Goal: Task Accomplishment & Management: Manage account settings

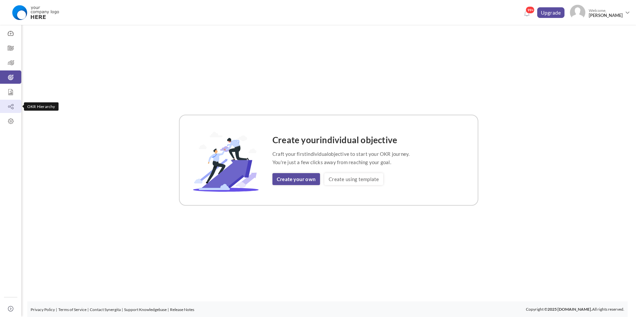
click at [13, 105] on icon at bounding box center [10, 106] width 21 height 7
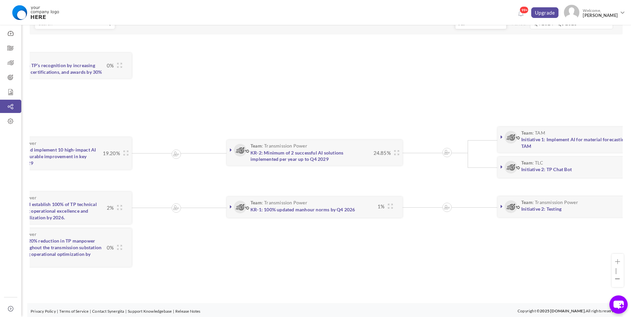
scroll to position [0, 396]
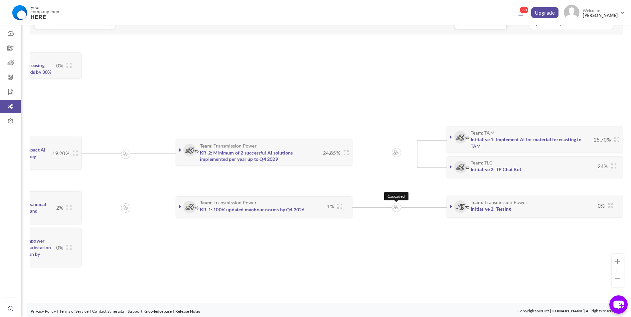
click at [395, 208] on img at bounding box center [396, 207] width 6 height 5
click at [450, 206] on icon at bounding box center [451, 206] width 2 height 5
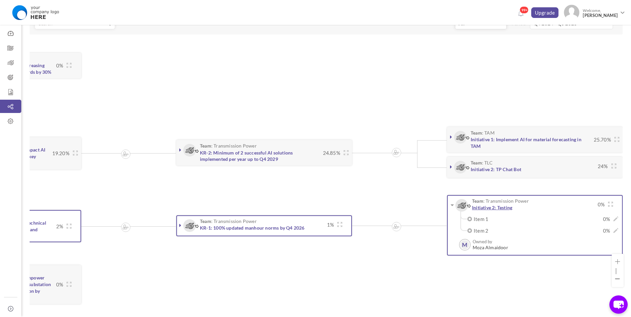
click at [490, 208] on link "Initiative 2: Testing" at bounding box center [492, 208] width 40 height 6
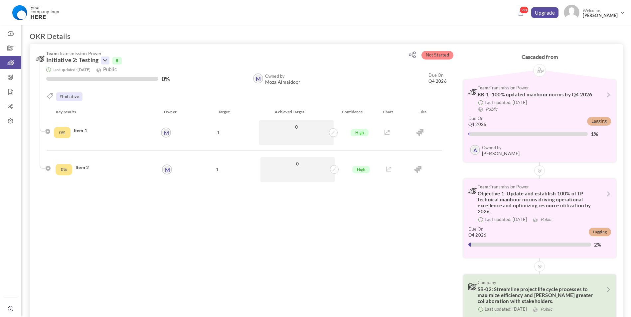
click at [105, 60] on icon at bounding box center [105, 61] width 8 height 8
click at [135, 125] on link "Drop" at bounding box center [127, 123] width 39 height 12
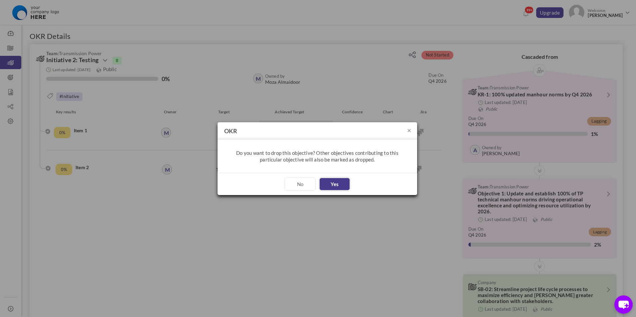
click at [333, 184] on button "Yes" at bounding box center [334, 184] width 30 height 12
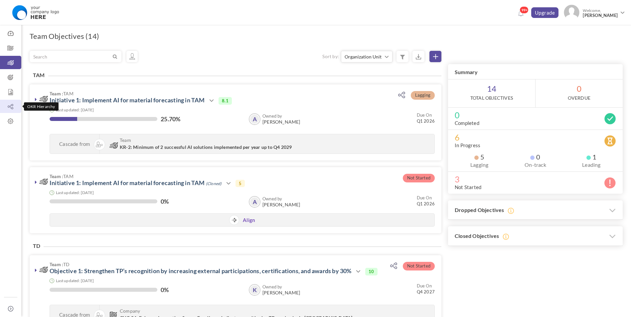
click at [12, 105] on icon at bounding box center [10, 106] width 21 height 7
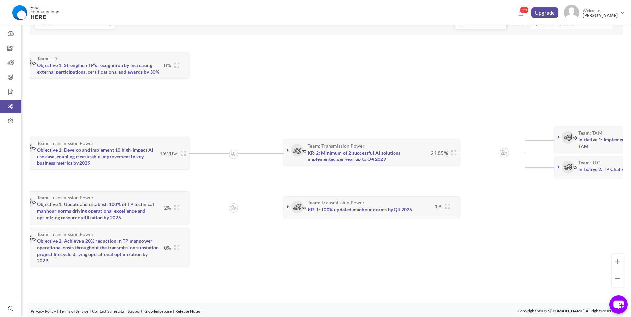
scroll to position [0, 274]
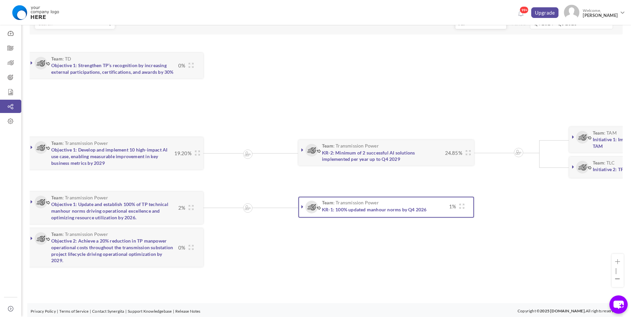
click at [299, 206] on link at bounding box center [302, 206] width 7 height 7
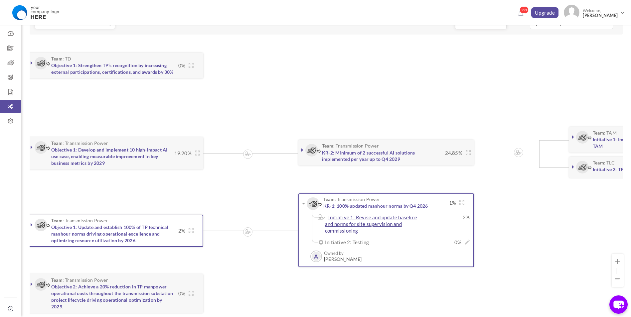
click at [351, 225] on link "Initiative 1: Revise and update baseline and norms for site supervision and com…" at bounding box center [371, 223] width 92 height 19
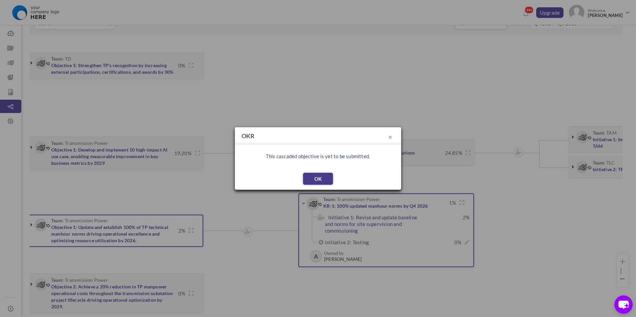
click at [321, 176] on button "OK" at bounding box center [318, 179] width 30 height 12
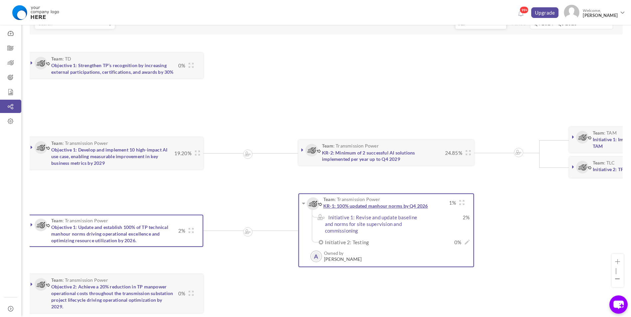
click at [387, 206] on link "KR-1: 100% updated manhour norms by Q4 2026" at bounding box center [375, 206] width 105 height 6
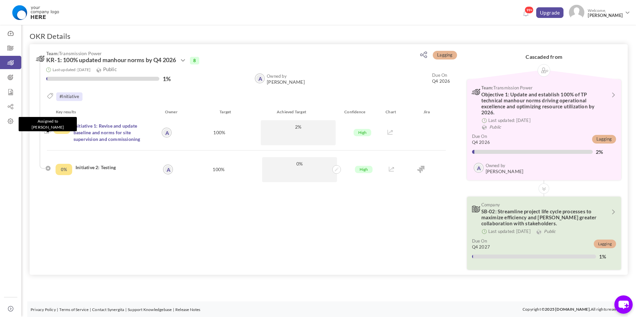
click at [46, 133] on img at bounding box center [47, 131] width 7 height 6
click at [185, 61] on icon at bounding box center [183, 61] width 8 height 8
click at [186, 60] on icon at bounding box center [183, 61] width 8 height 8
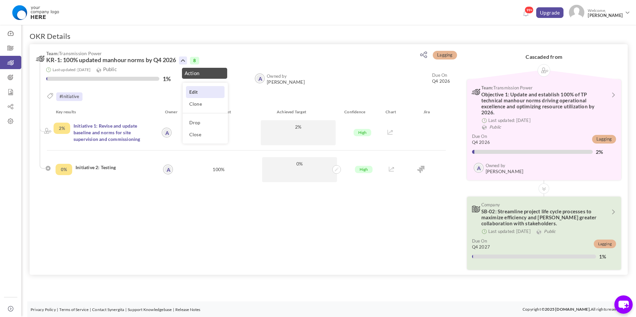
click at [204, 92] on link "Edit" at bounding box center [205, 92] width 39 height 12
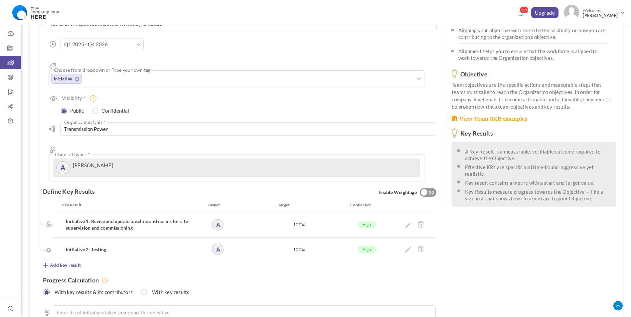
scroll to position [66, 0]
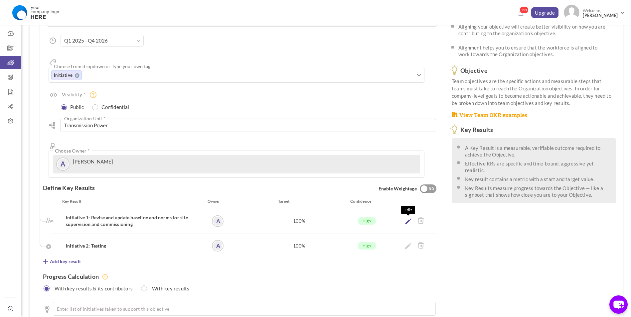
click at [409, 218] on icon at bounding box center [408, 221] width 6 height 6
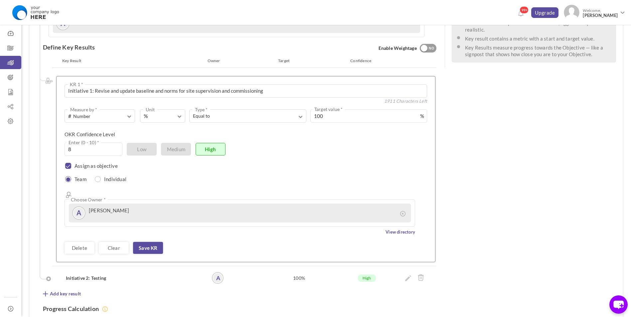
scroll to position [233, 0]
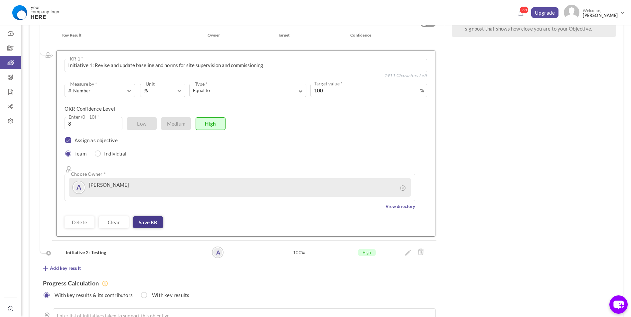
click at [150, 216] on link "Save KR" at bounding box center [148, 222] width 30 height 12
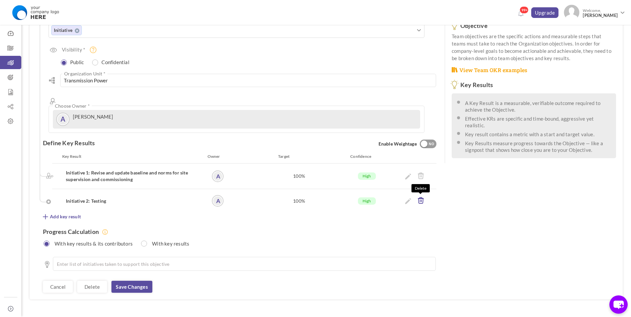
click at [421, 197] on icon at bounding box center [420, 200] width 7 height 7
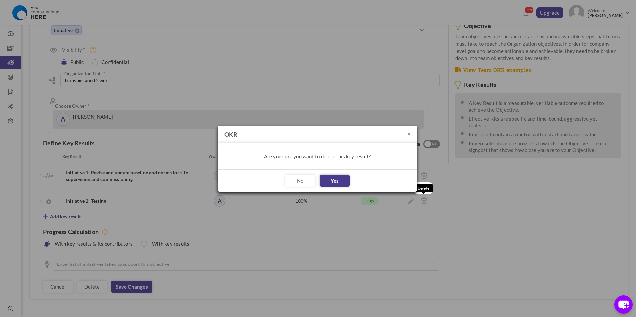
click at [331, 178] on button "Yes" at bounding box center [334, 181] width 30 height 12
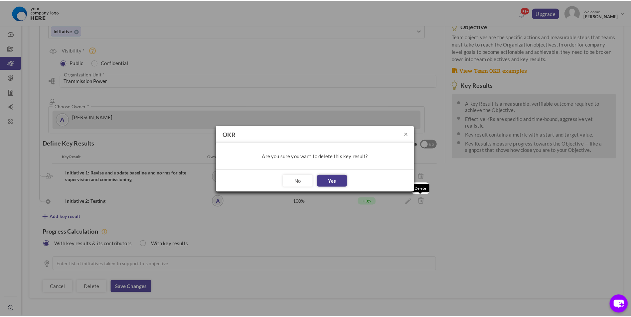
scroll to position [87, 0]
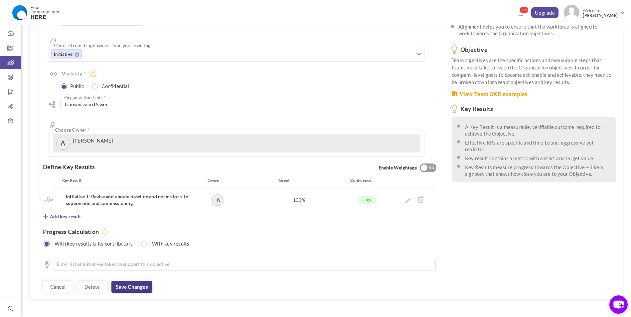
click at [141, 281] on link "Save changes" at bounding box center [131, 287] width 41 height 12
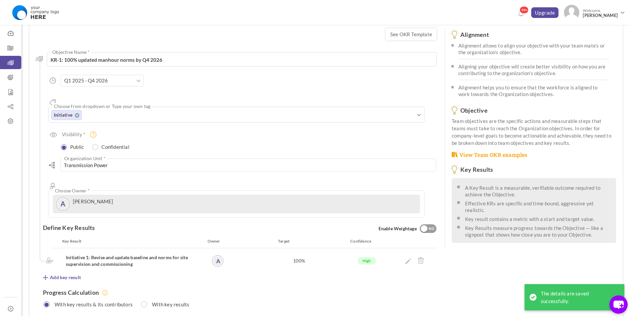
scroll to position [66, 0]
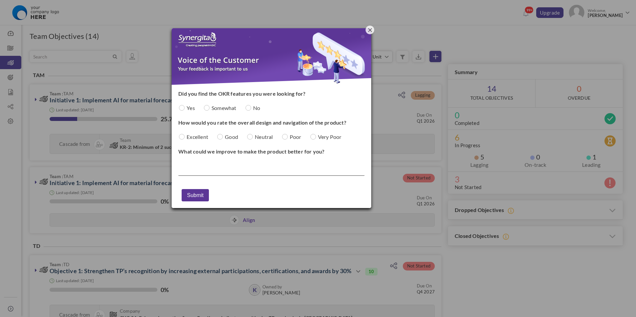
click at [368, 32] on span "button" at bounding box center [370, 30] width 4 height 4
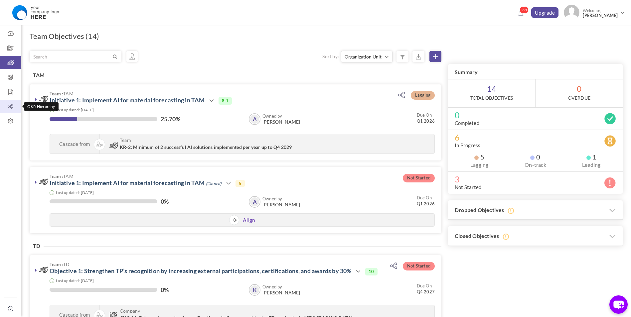
click at [9, 105] on icon at bounding box center [10, 106] width 21 height 7
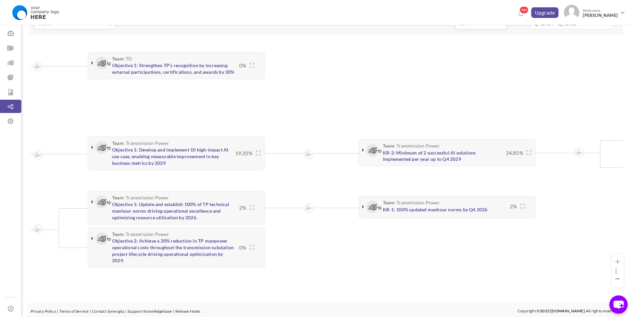
scroll to position [0, 225]
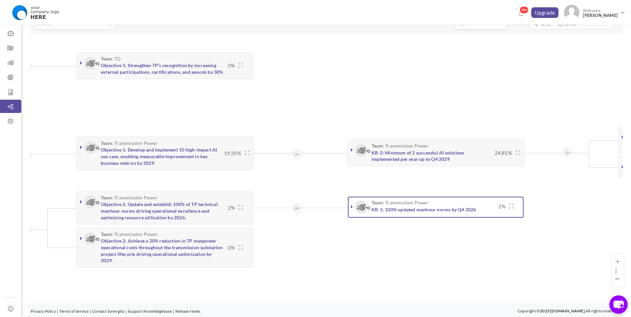
click at [350, 206] on link at bounding box center [351, 206] width 7 height 7
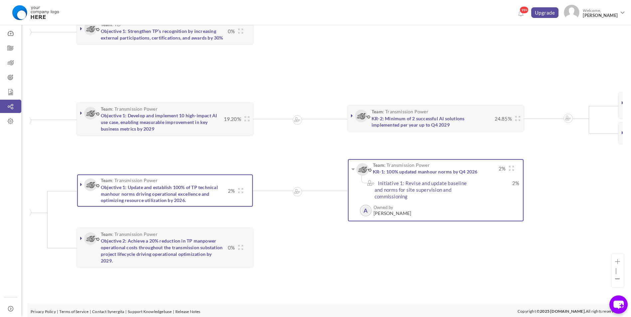
scroll to position [85, 0]
click at [80, 184] on icon at bounding box center [81, 184] width 2 height 5
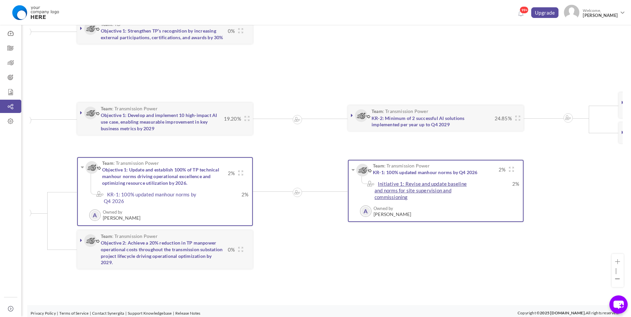
click at [408, 186] on link "Initiative 1: Revise and update baseline and norms for site supervision and com…" at bounding box center [420, 190] width 92 height 19
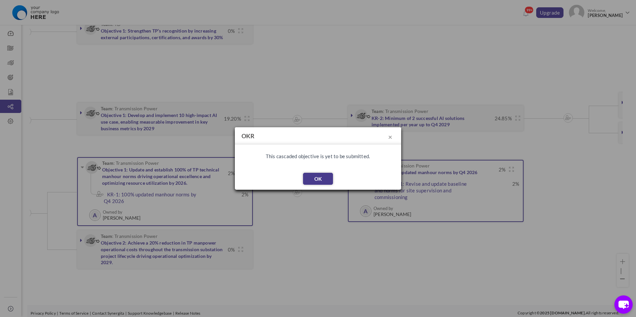
click at [323, 179] on button "OK" at bounding box center [318, 179] width 30 height 12
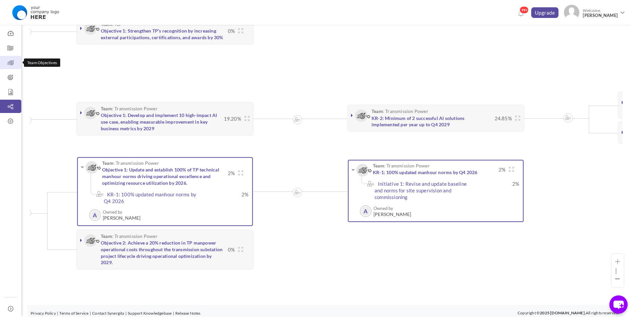
click at [9, 66] on icon at bounding box center [10, 63] width 21 height 7
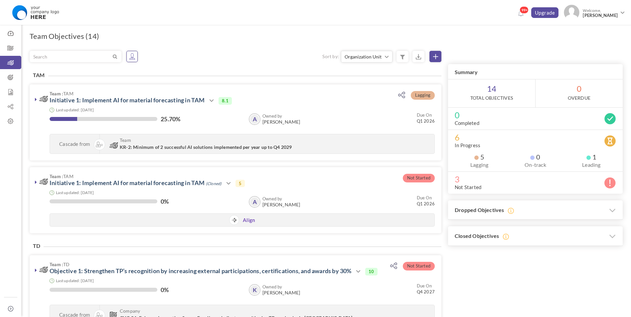
click at [137, 59] on link at bounding box center [131, 56] width 11 height 11
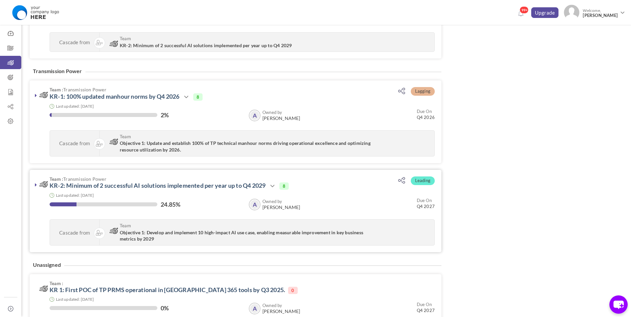
scroll to position [349, 0]
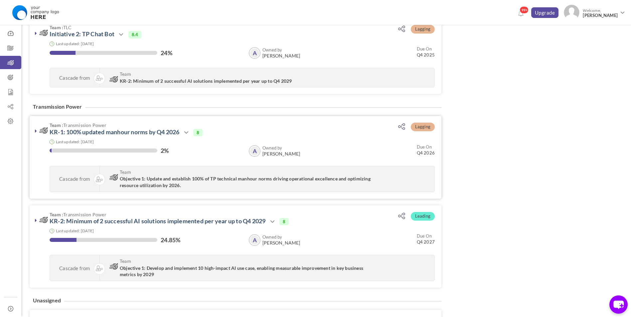
click at [36, 132] on icon at bounding box center [36, 130] width 2 height 5
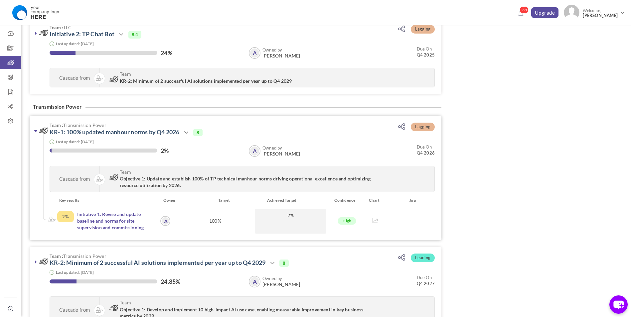
click at [36, 132] on icon at bounding box center [35, 130] width 3 height 5
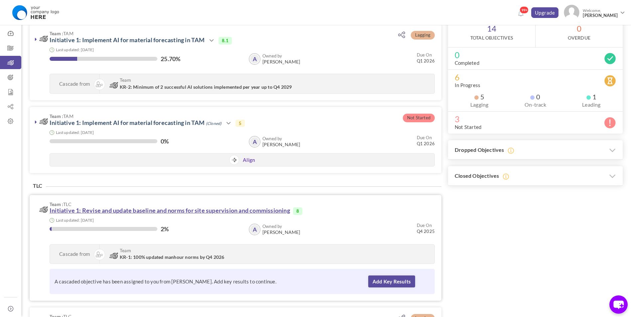
scroll to position [50, 0]
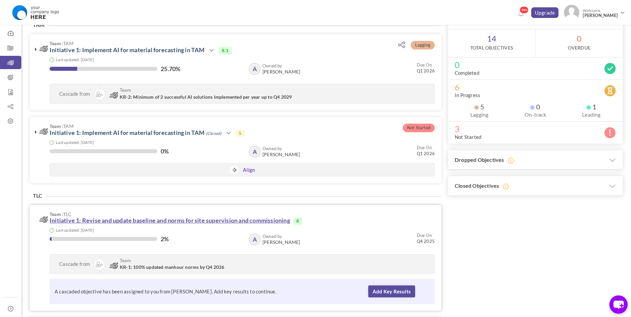
click at [195, 218] on link "Initiative 1: Revise and update baseline and norms for site supervision and com…" at bounding box center [170, 220] width 240 height 7
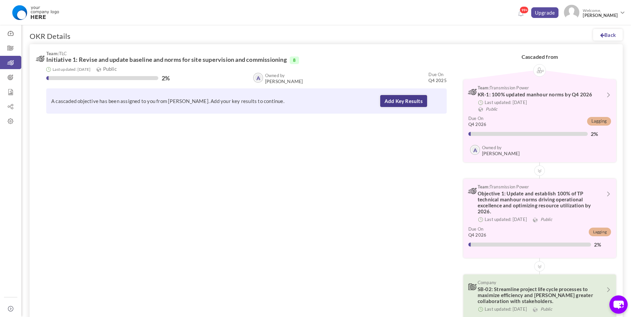
click at [409, 98] on link "Add Key Results" at bounding box center [403, 101] width 47 height 12
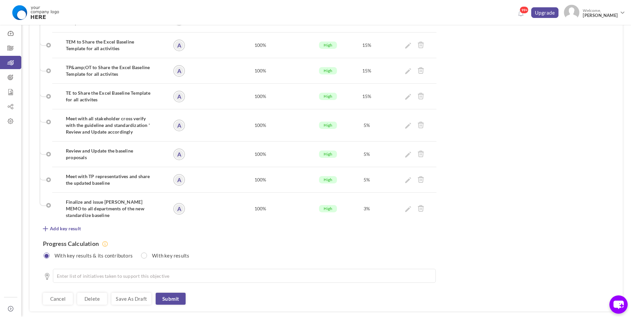
scroll to position [344, 0]
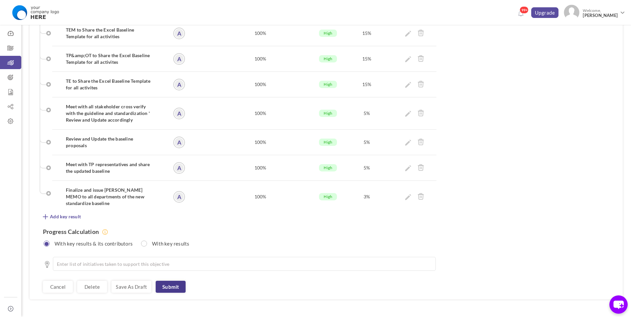
click at [178, 281] on link "Submit" at bounding box center [171, 287] width 30 height 12
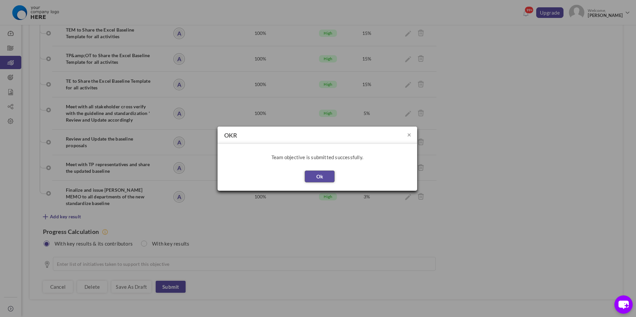
click at [316, 178] on button "Ok" at bounding box center [320, 177] width 30 height 12
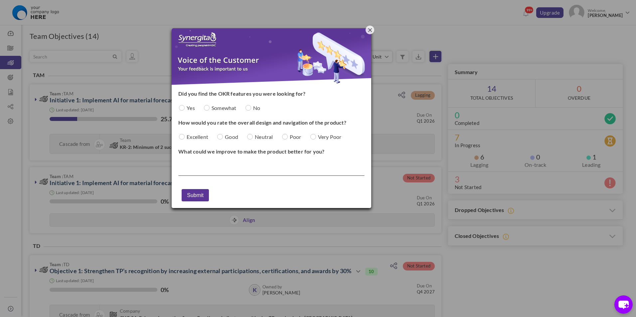
click at [368, 30] on span "button" at bounding box center [370, 30] width 4 height 4
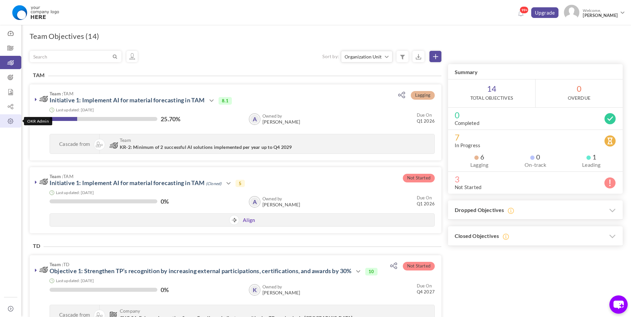
click at [10, 119] on icon at bounding box center [10, 121] width 21 height 7
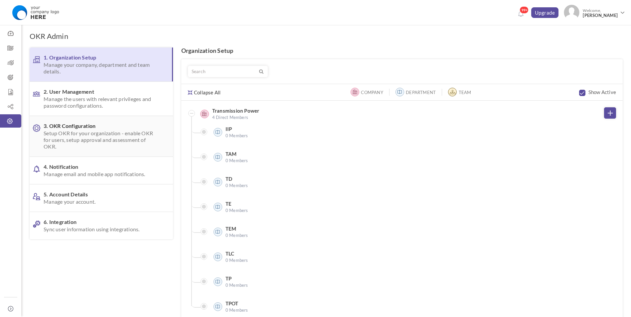
click at [100, 128] on span "3. OKR Configuration Setup OKR for your organization - enable OKR for users, se…" at bounding box center [100, 136] width 113 height 27
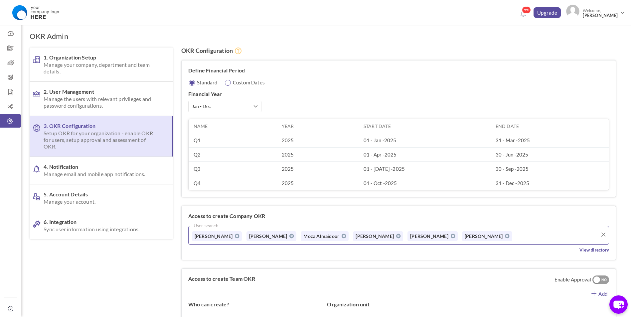
click at [228, 83] on input "radio" at bounding box center [228, 83] width 6 height 6
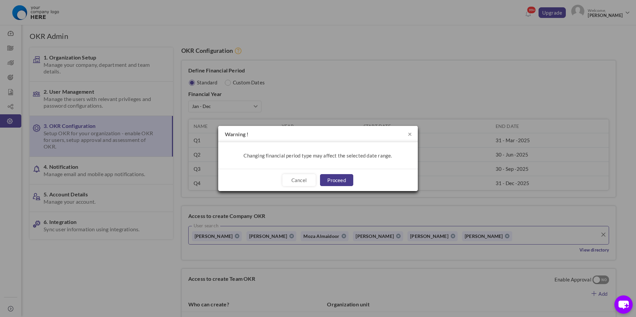
click at [332, 178] on link "Proceed" at bounding box center [336, 180] width 33 height 12
radio input "false"
radio input "true"
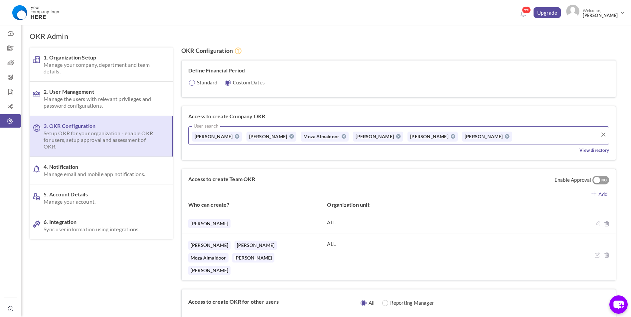
click at [194, 83] on input "radio" at bounding box center [192, 83] width 6 height 6
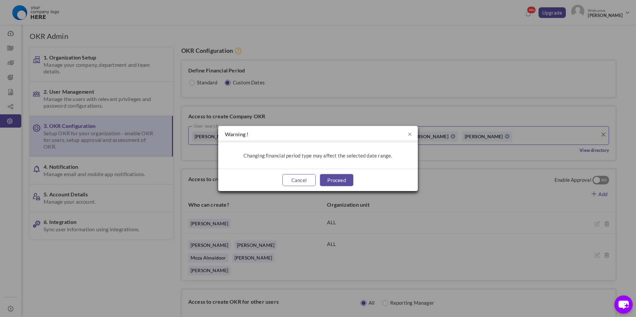
click at [298, 184] on link "Cancel" at bounding box center [298, 180] width 33 height 12
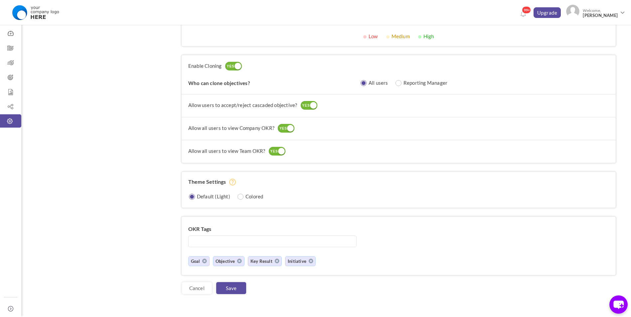
scroll to position [430, 0]
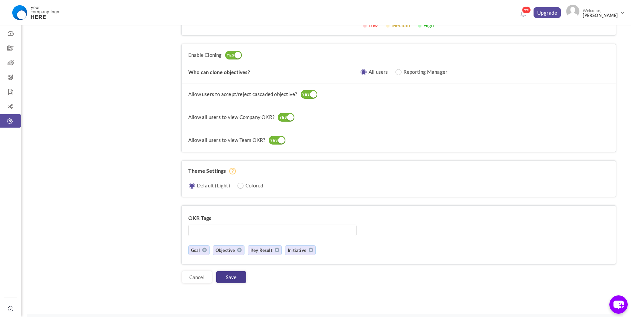
click at [238, 271] on link "Save" at bounding box center [231, 277] width 30 height 12
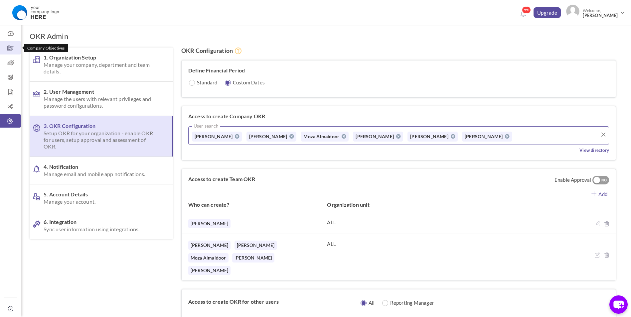
click at [5, 45] on icon at bounding box center [10, 48] width 21 height 7
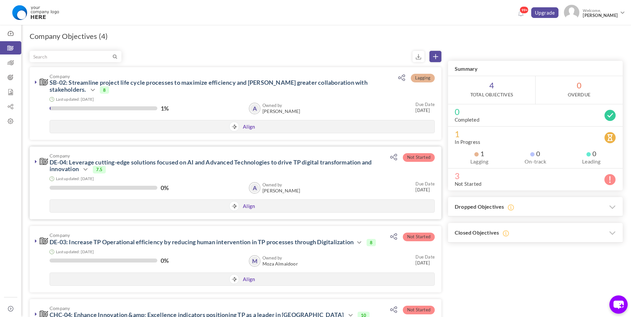
click at [35, 161] on icon at bounding box center [36, 161] width 2 height 5
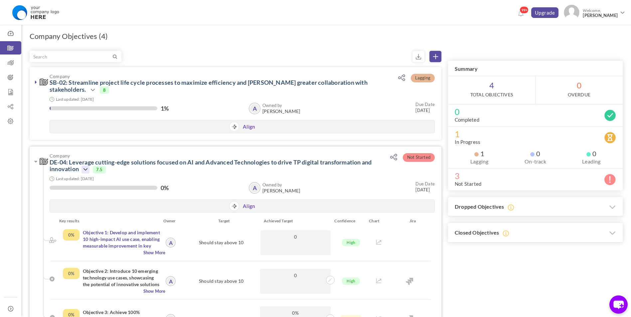
click at [86, 170] on icon at bounding box center [85, 170] width 8 height 8
click at [103, 211] on link "Edit" at bounding box center [107, 213] width 39 height 12
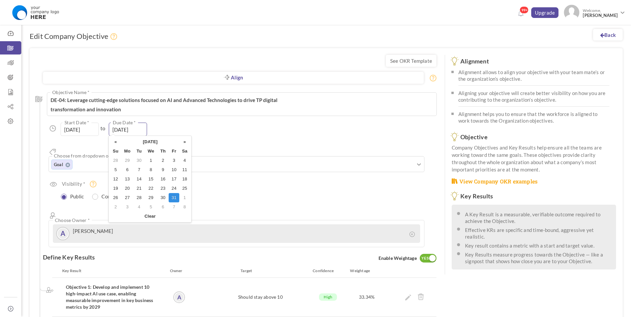
click at [125, 125] on input "[DATE]" at bounding box center [128, 129] width 38 height 13
click at [182, 140] on th "»" at bounding box center [184, 141] width 11 height 9
click at [182, 141] on th "»" at bounding box center [184, 141] width 11 height 9
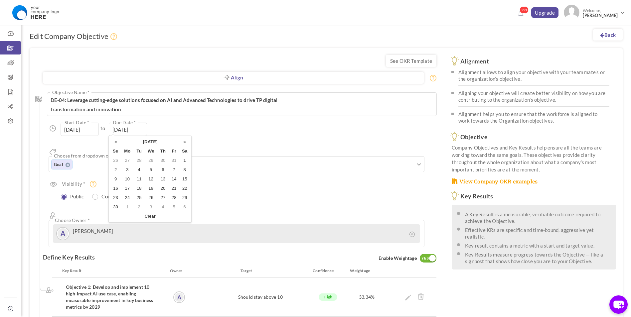
click at [182, 141] on th "»" at bounding box center [184, 141] width 11 height 9
click at [157, 143] on th "August 2028" at bounding box center [150, 141] width 58 height 9
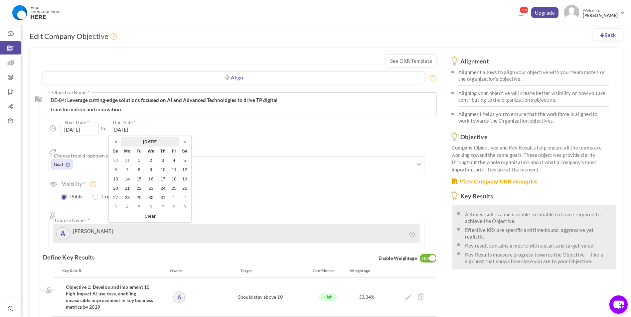
click at [0, 0] on th "2028" at bounding box center [0, 0] width 0 height 0
click at [159, 195] on span "2029" at bounding box center [160, 197] width 18 height 18
click at [181, 203] on span "Dec" at bounding box center [179, 197] width 18 height 18
click at [129, 205] on td "31" at bounding box center [127, 206] width 13 height 9
type input "[DATE]"
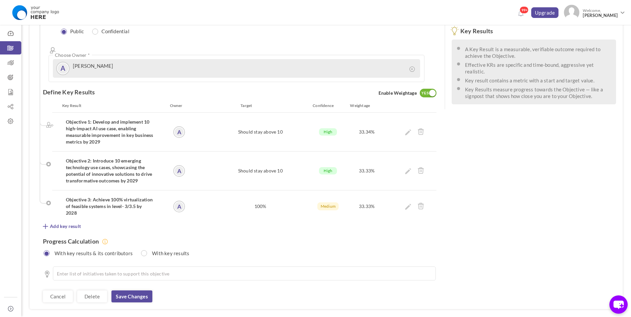
scroll to position [175, 0]
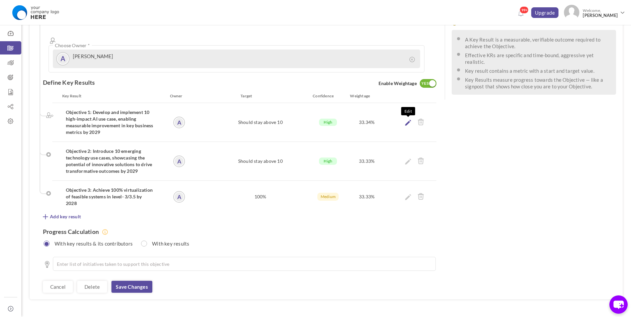
click at [410, 120] on link at bounding box center [408, 123] width 6 height 7
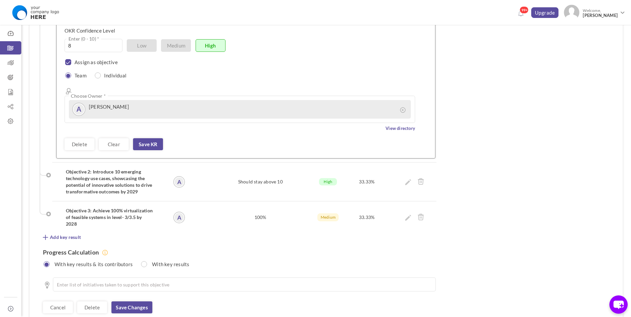
scroll to position [324, 0]
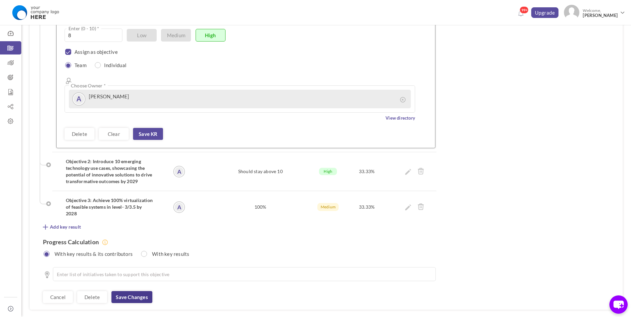
click at [140, 291] on link "Save changes" at bounding box center [131, 297] width 41 height 12
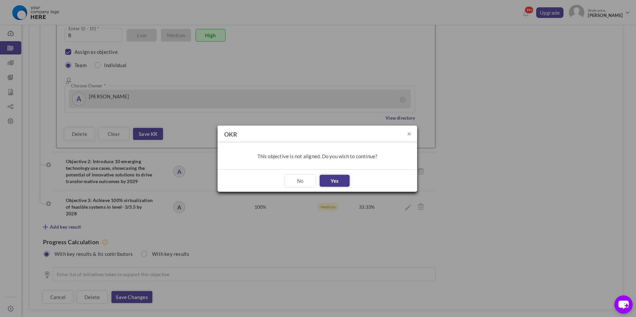
click at [328, 180] on button "Yes" at bounding box center [334, 181] width 30 height 12
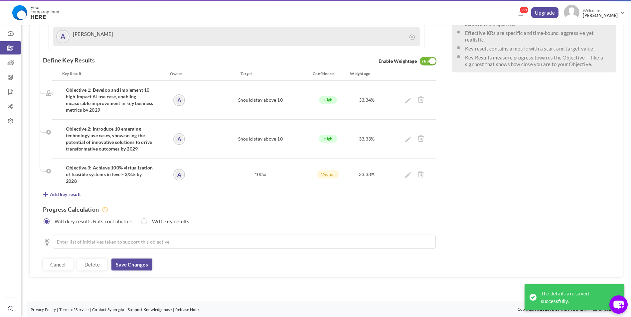
scroll to position [0, 0]
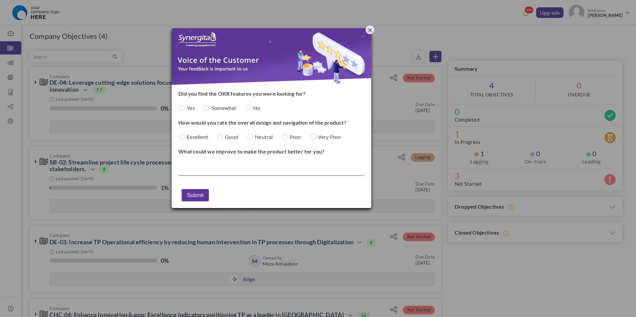
click at [369, 31] on span "button" at bounding box center [370, 30] width 4 height 4
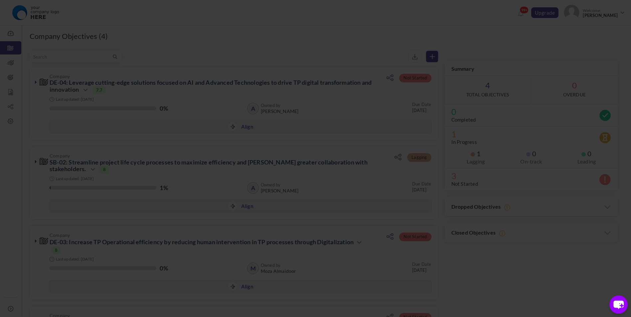
click at [94, 114] on div at bounding box center [315, 158] width 631 height 317
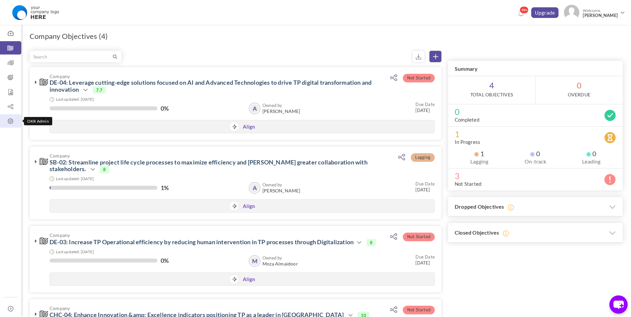
click at [11, 116] on link "OKR Admin" at bounding box center [10, 120] width 21 height 13
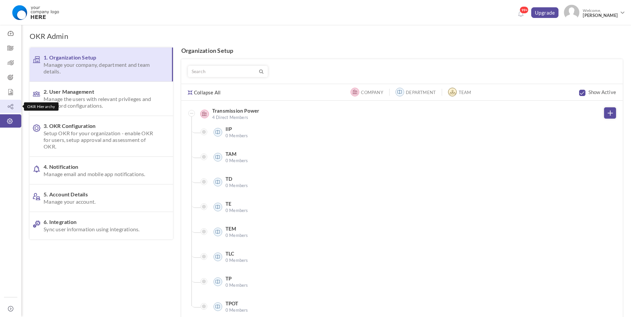
click at [9, 103] on link "OKR Hierarchy" at bounding box center [10, 106] width 21 height 13
click at [10, 104] on icon at bounding box center [10, 106] width 21 height 7
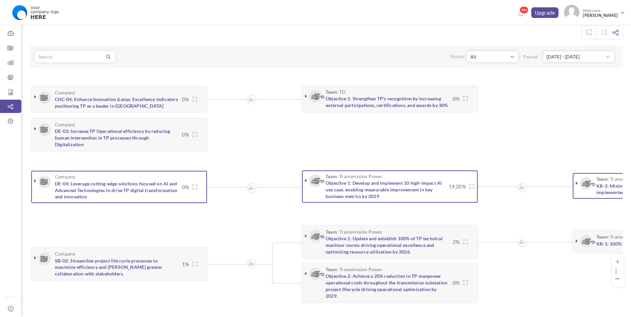
scroll to position [33, 0]
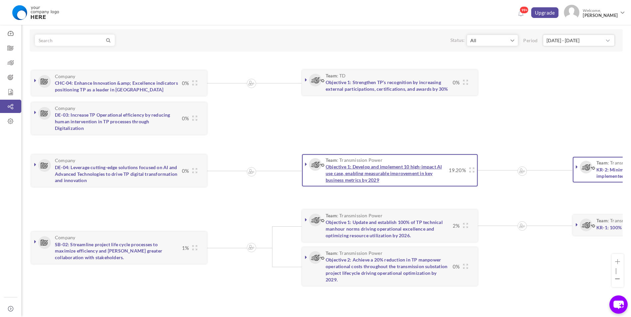
click at [413, 169] on link "Objective 1: Develop and implement 10 high-impact AI use case, enabling measura…" at bounding box center [383, 173] width 116 height 19
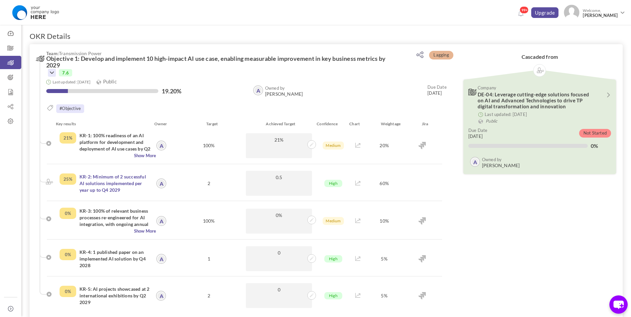
click at [51, 72] on icon at bounding box center [52, 73] width 8 height 8
click at [76, 102] on link "Edit" at bounding box center [74, 104] width 39 height 12
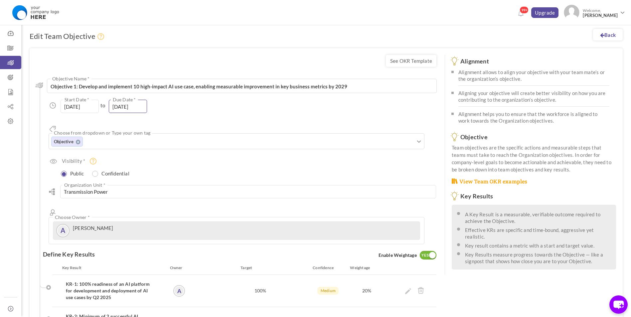
click at [135, 109] on input "[DATE]" at bounding box center [128, 106] width 38 height 13
click at [166, 118] on th "December 2027" at bounding box center [150, 118] width 58 height 9
click at [162, 120] on th "2027" at bounding box center [150, 118] width 66 height 9
click at [158, 172] on span "2029" at bounding box center [160, 174] width 18 height 18
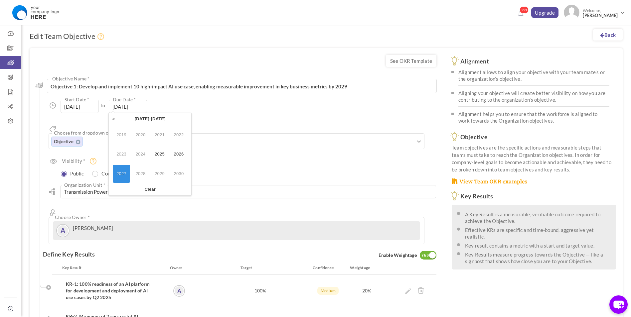
click at [158, 172] on span "2029" at bounding box center [160, 174] width 18 height 18
click at [227, 160] on div "Align Objective All Company Team Choose Objective Objective 1: Develop and impl…" at bounding box center [239, 158] width 393 height 173
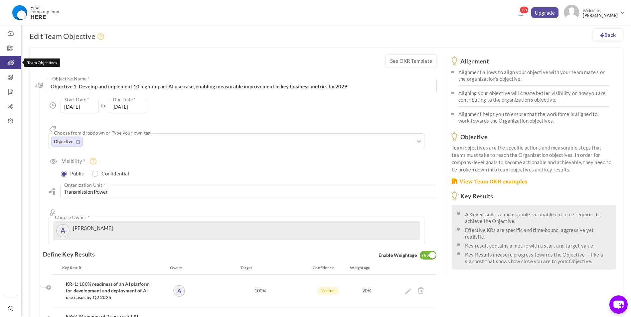
click at [13, 66] on icon at bounding box center [10, 63] width 21 height 7
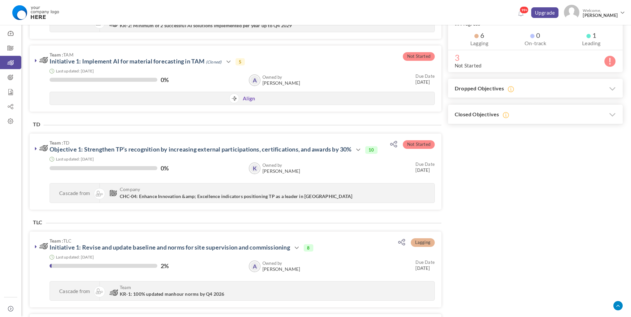
scroll to position [133, 0]
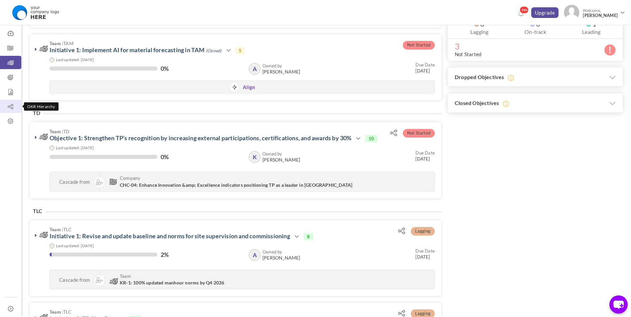
click at [12, 105] on icon at bounding box center [10, 106] width 21 height 7
